Goal: Transaction & Acquisition: Purchase product/service

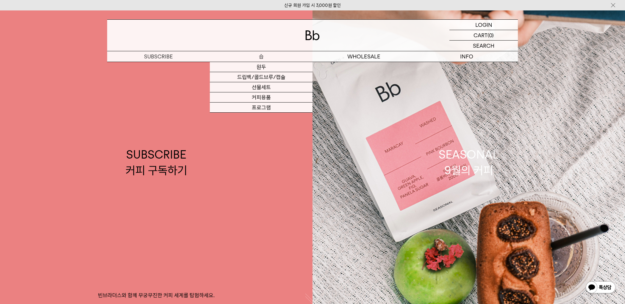
click at [263, 65] on link "원두" at bounding box center [261, 67] width 103 height 10
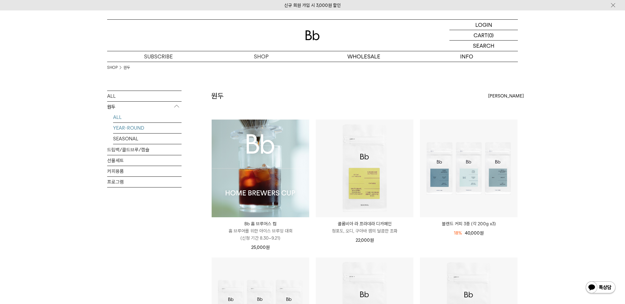
click at [146, 128] on link "YEAR-ROUND" at bounding box center [147, 128] width 68 height 10
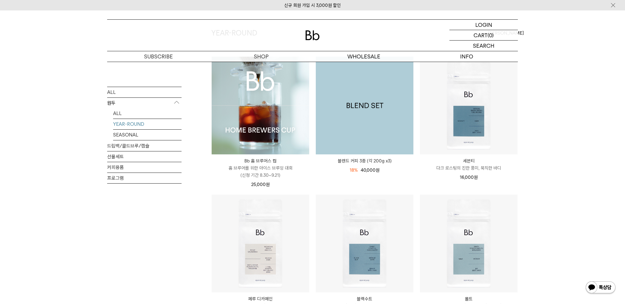
scroll to position [103, 0]
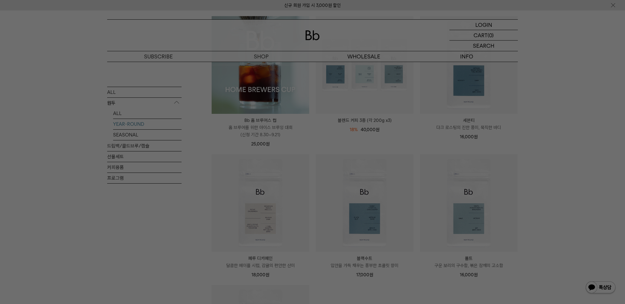
click at [387, 231] on div at bounding box center [312, 152] width 625 height 304
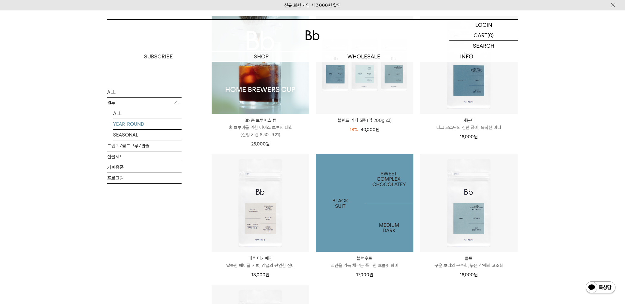
click at [377, 225] on img at bounding box center [365, 203] width 98 height 98
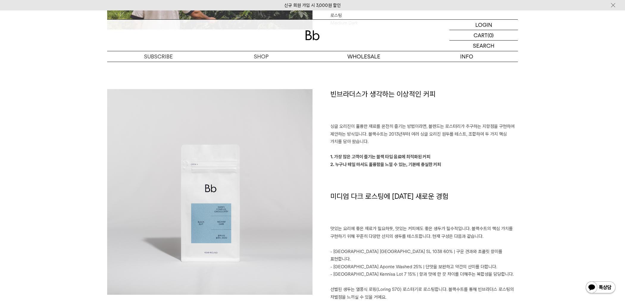
scroll to position [468, 0]
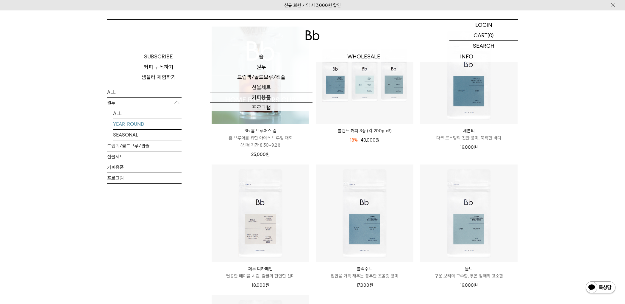
click at [351, 140] on div "18%" at bounding box center [354, 139] width 8 height 7
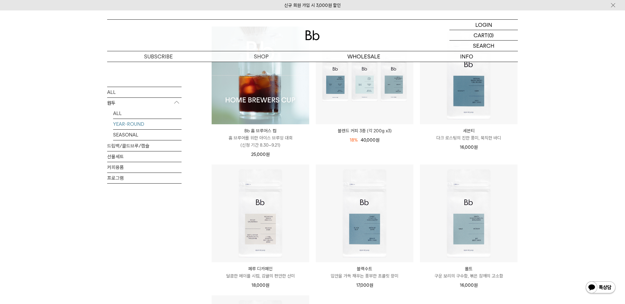
scroll to position [103, 0]
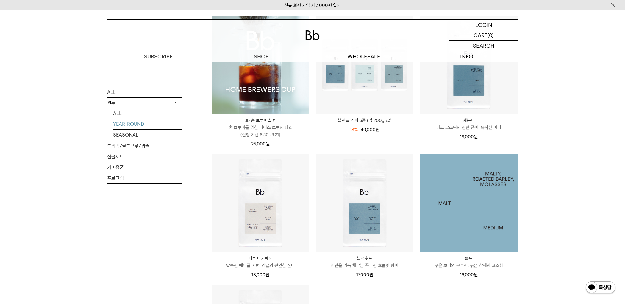
click at [458, 213] on img at bounding box center [469, 203] width 98 height 98
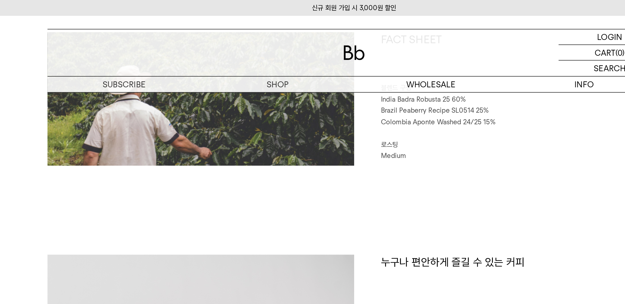
scroll to position [310, 0]
